Goal: Find specific page/section: Find specific page/section

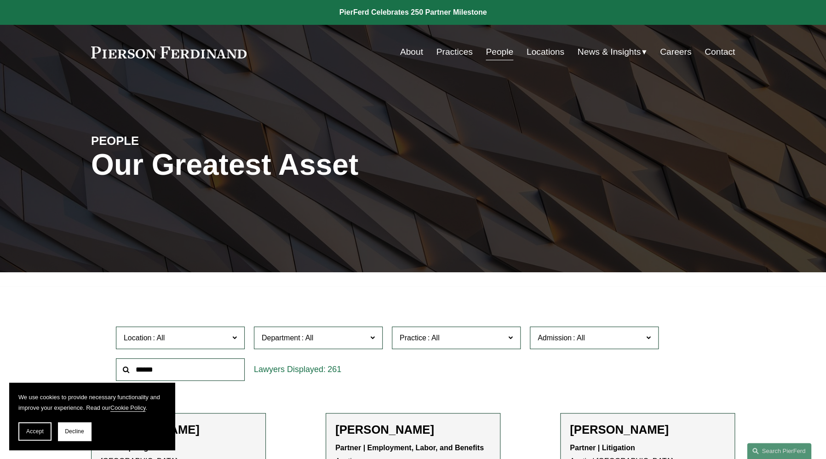
click at [544, 59] on link "Locations" at bounding box center [546, 51] width 38 height 17
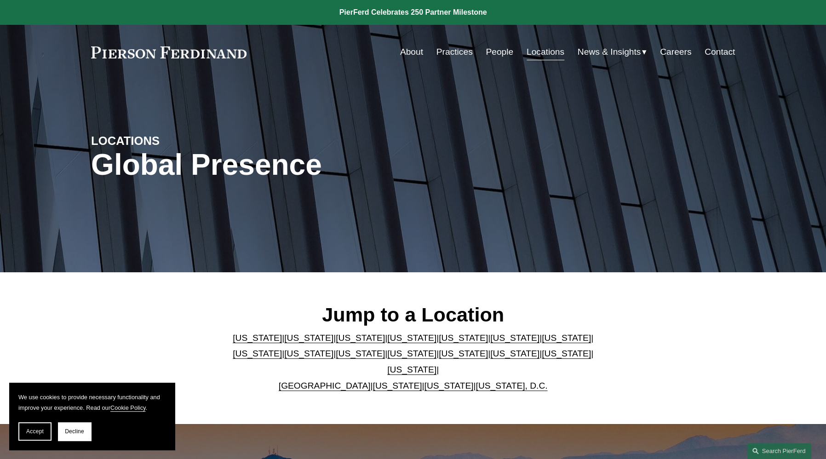
click at [284, 343] on link "[US_STATE]" at bounding box center [308, 338] width 49 height 10
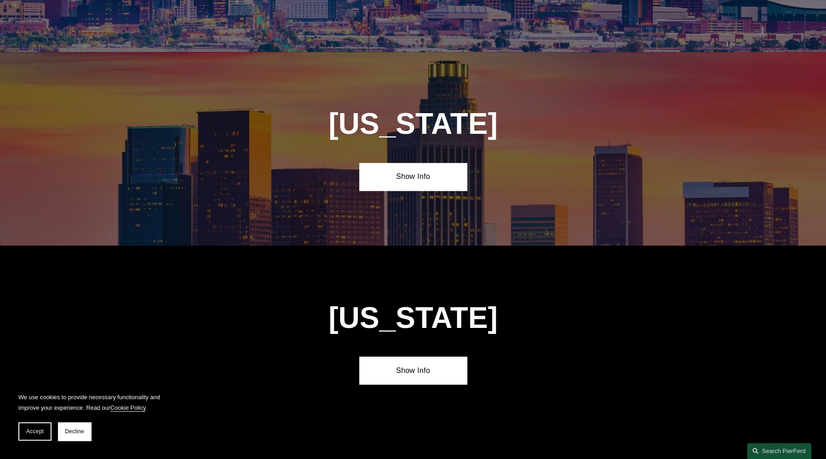
scroll to position [618, 0]
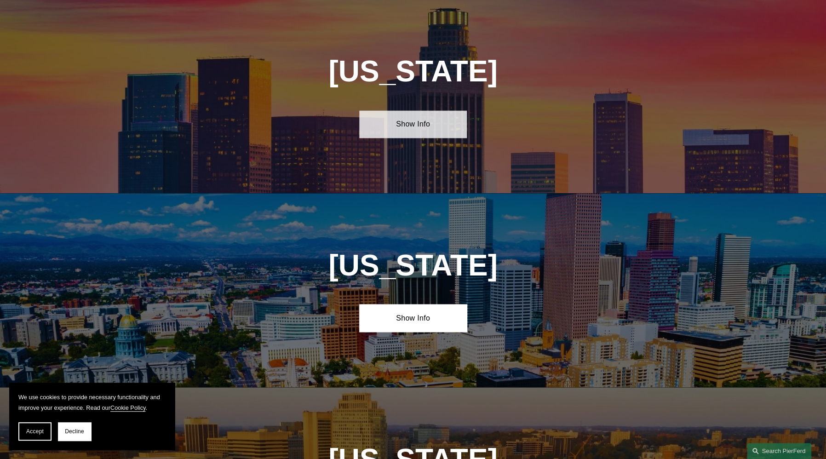
click at [424, 120] on link "Show Info" at bounding box center [412, 124] width 107 height 28
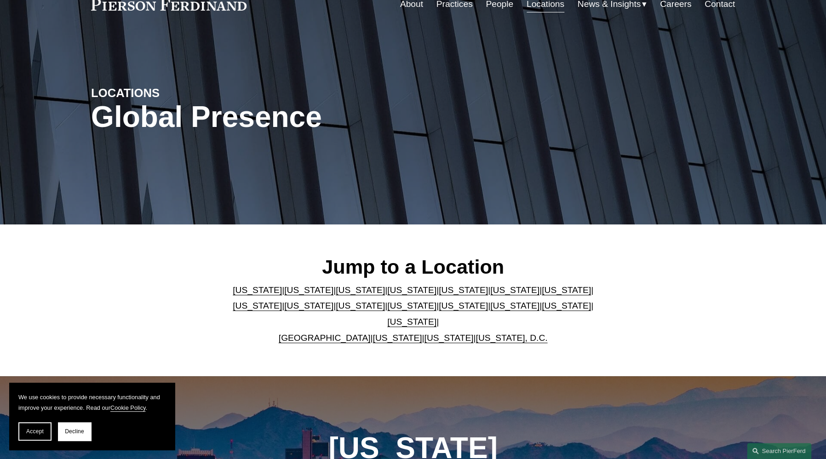
scroll to position [0, 0]
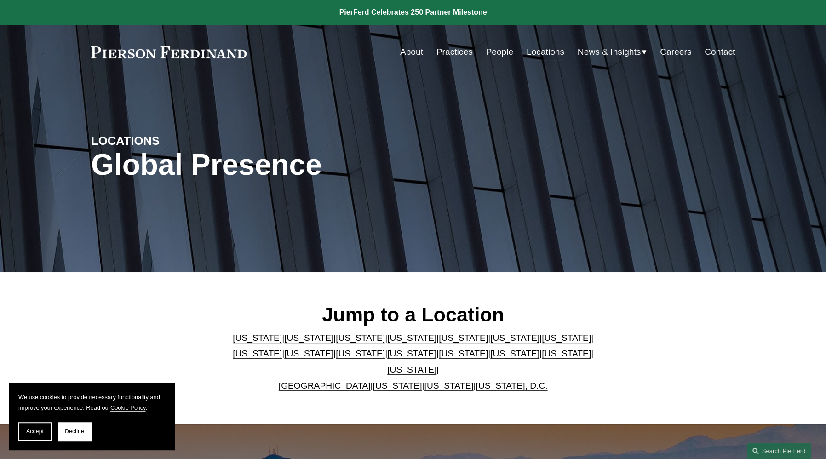
click at [489, 51] on link "People" at bounding box center [500, 51] width 28 height 17
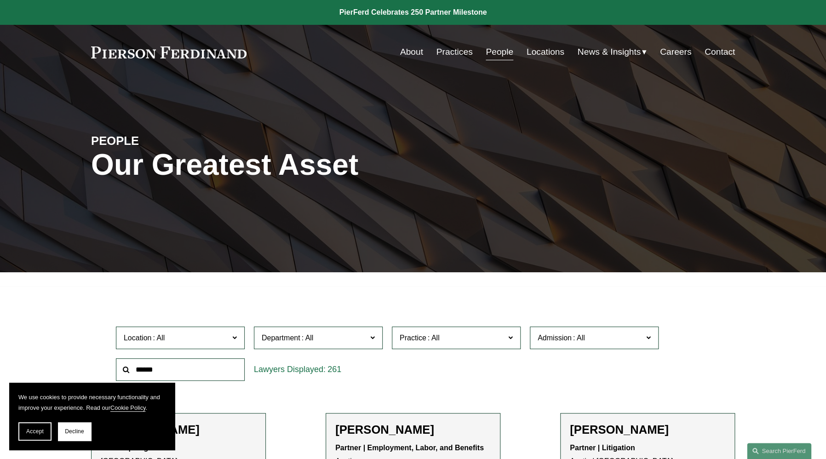
click at [176, 374] on input "text" at bounding box center [180, 369] width 129 height 23
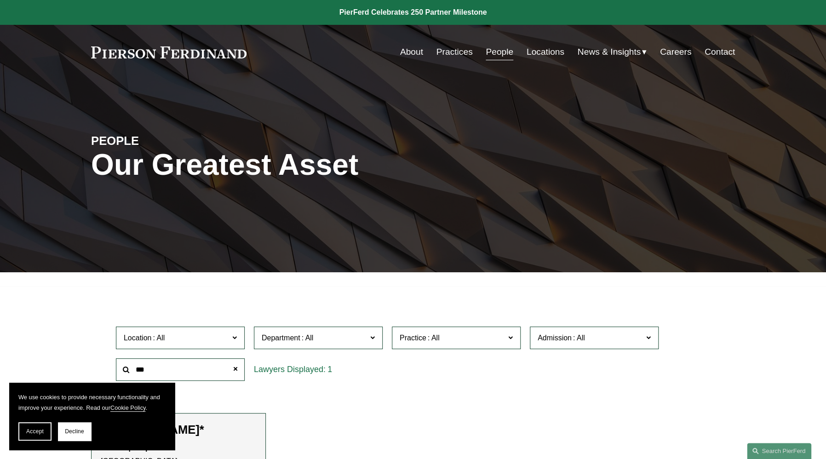
type input "***"
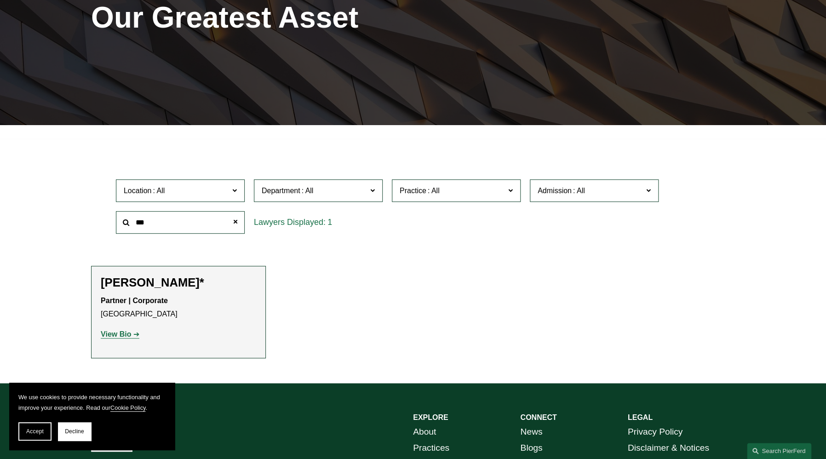
scroll to position [173, 0]
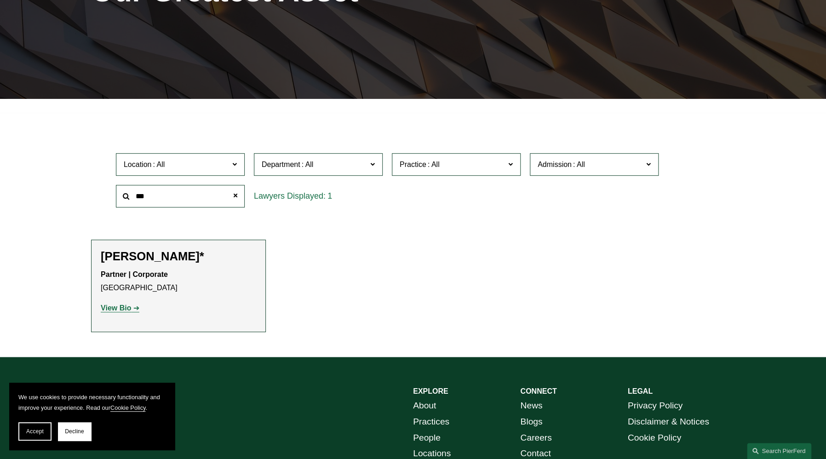
click at [119, 309] on strong "View Bio" at bounding box center [116, 308] width 30 height 8
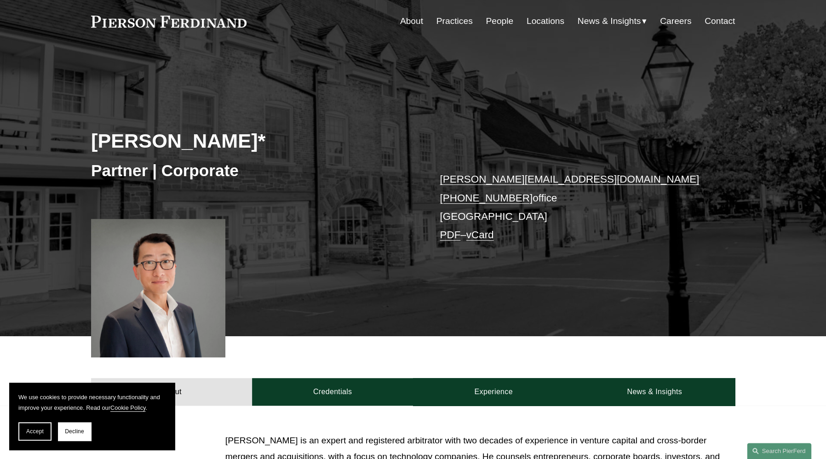
scroll to position [32, 0]
